Goal: Task Accomplishment & Management: Manage account settings

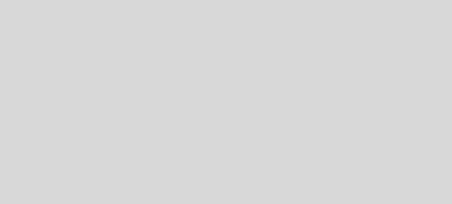
select select "es"
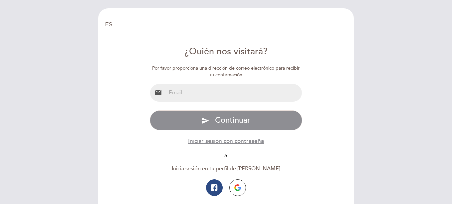
click at [206, 91] on input "email" at bounding box center [234, 93] width 136 height 18
type input "[EMAIL_ADDRESS][DOMAIN_NAME]"
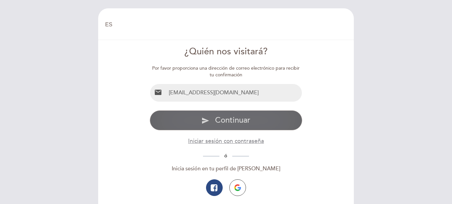
click at [221, 120] on span "Continuar" at bounding box center [232, 120] width 35 height 10
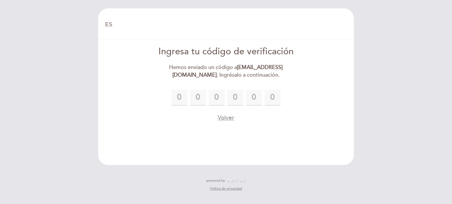
type input "3"
type input "5"
type input "2"
type input "4"
type input "8"
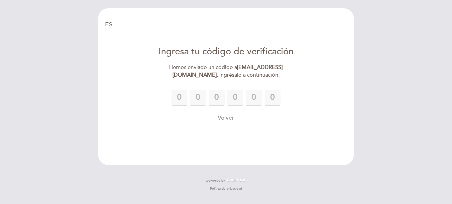
type input "7"
